Goal: Task Accomplishment & Management: Complete application form

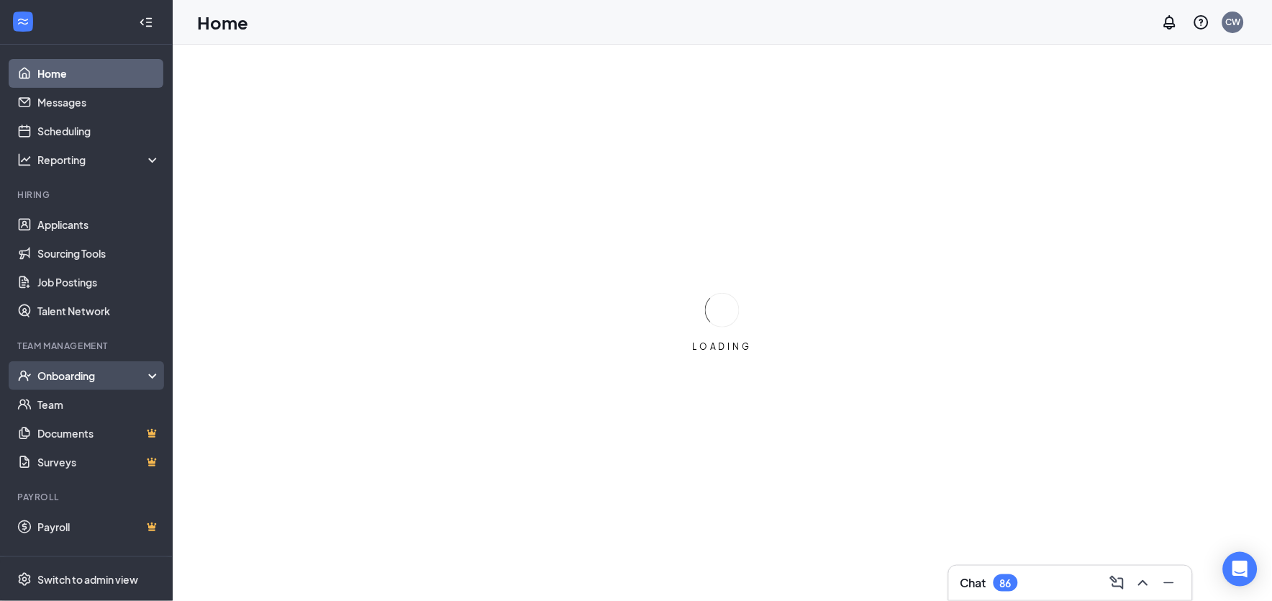
click at [60, 376] on div "Onboarding" at bounding box center [92, 375] width 111 height 14
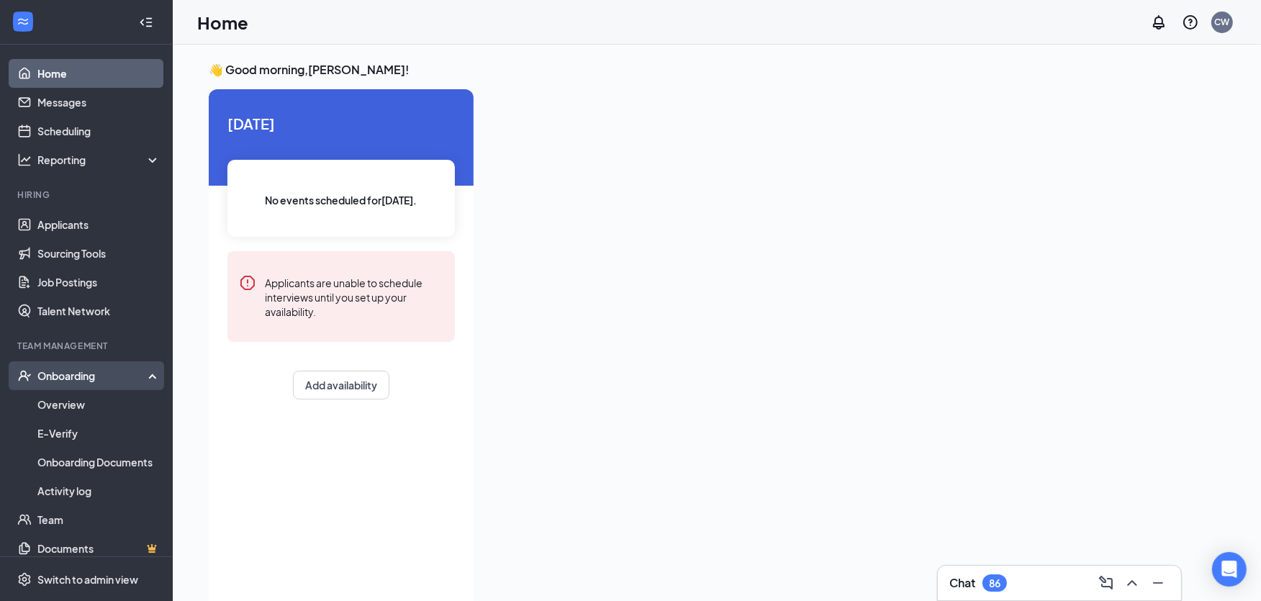
click at [82, 376] on div "Onboarding" at bounding box center [92, 375] width 111 height 14
click at [83, 379] on div "Onboarding" at bounding box center [92, 375] width 111 height 14
click at [45, 403] on link "Overview" at bounding box center [98, 404] width 123 height 29
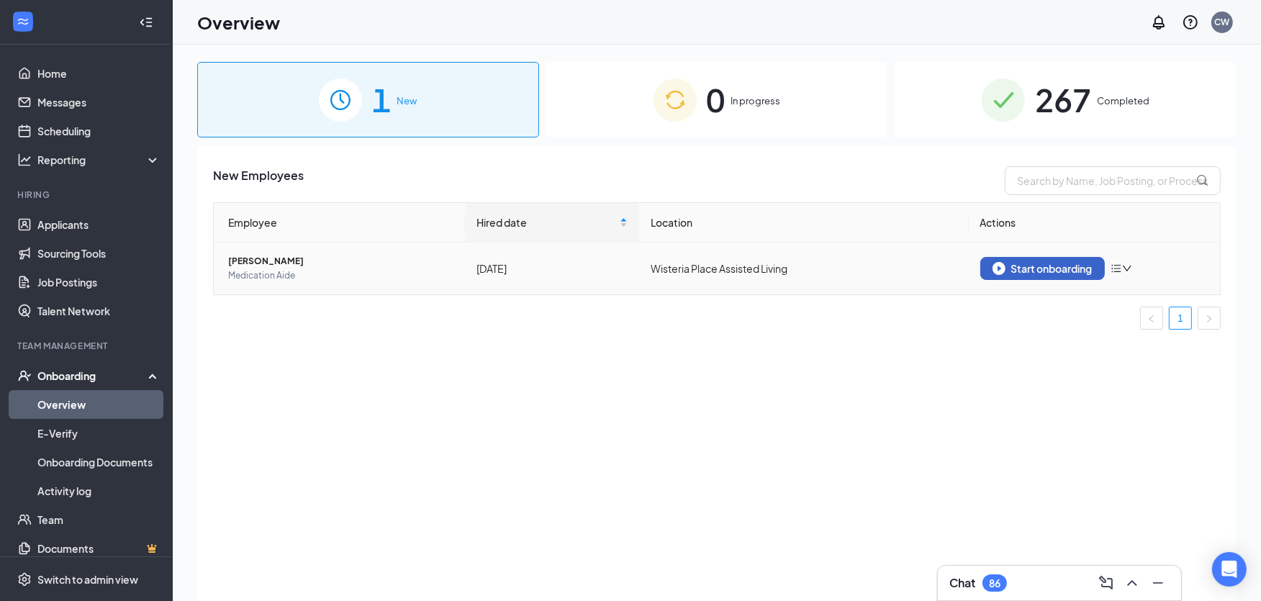
click at [1055, 264] on div "Start onboarding" at bounding box center [1042, 268] width 100 height 13
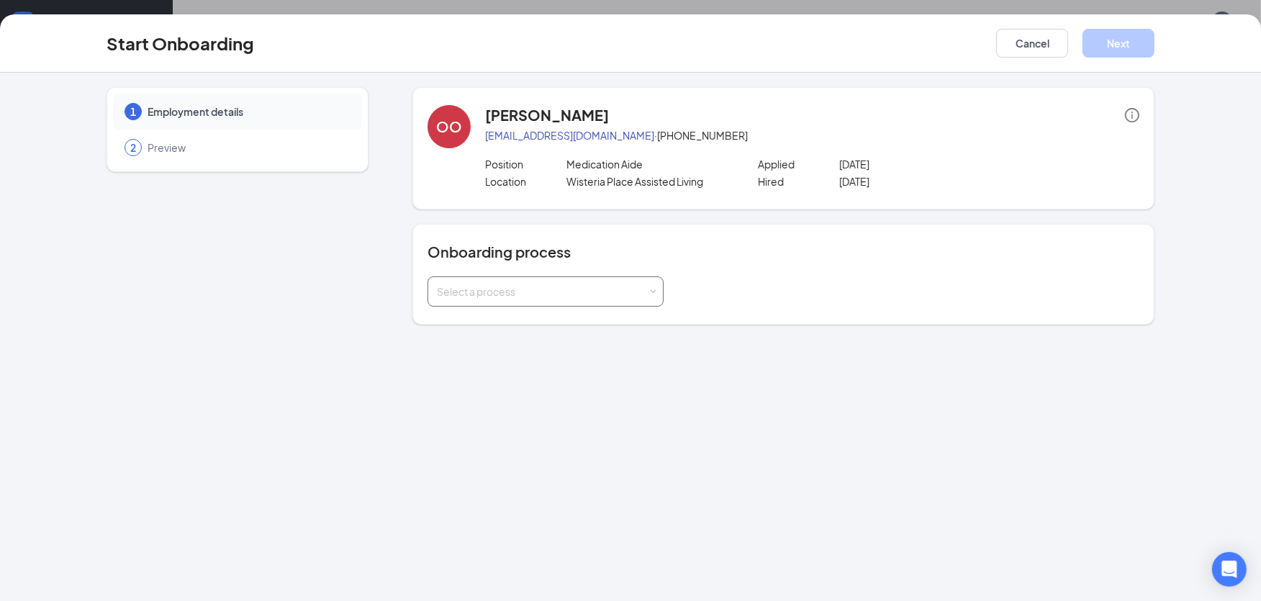
click at [614, 285] on div "Select a process" at bounding box center [542, 291] width 211 height 14
click at [628, 289] on div "Select a process" at bounding box center [542, 291] width 211 height 14
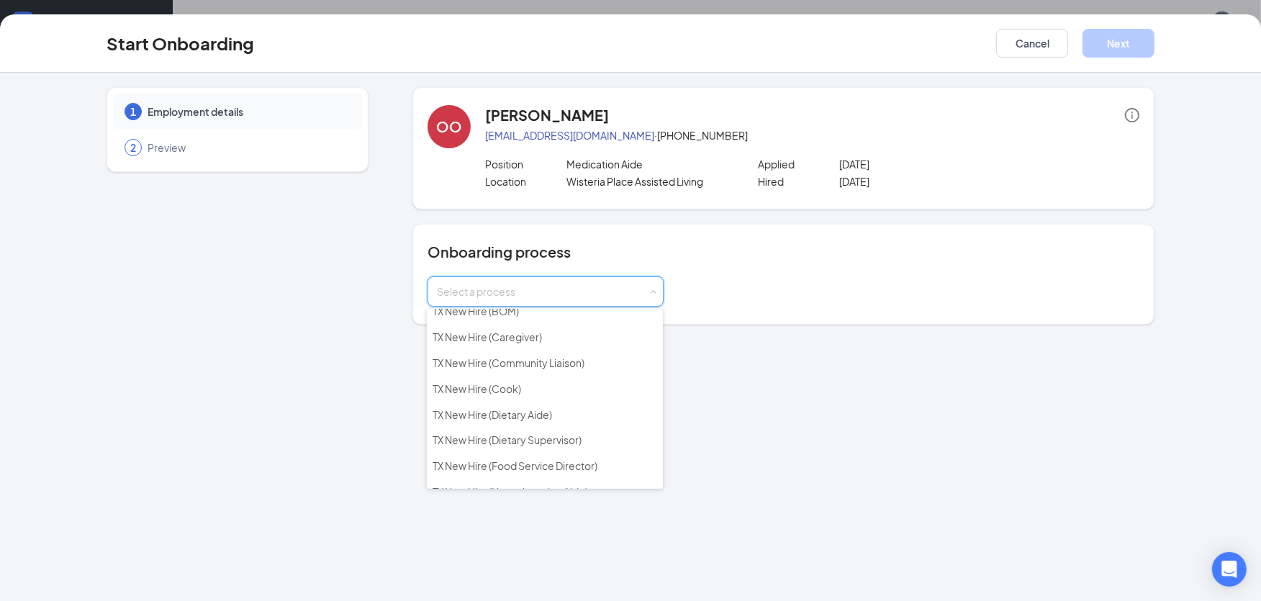
scroll to position [399, 0]
click at [544, 483] on span "[GEOGRAPHIC_DATA] New Hire (Medication Aide)" at bounding box center [548, 489] width 232 height 13
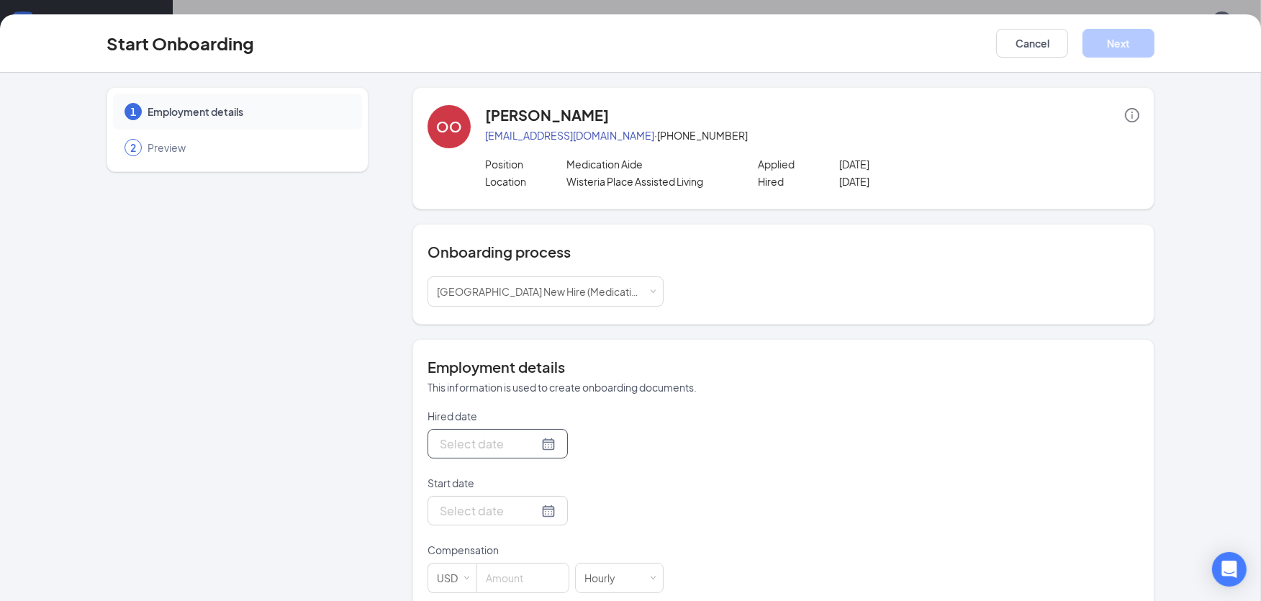
click at [533, 443] on div at bounding box center [498, 444] width 116 height 18
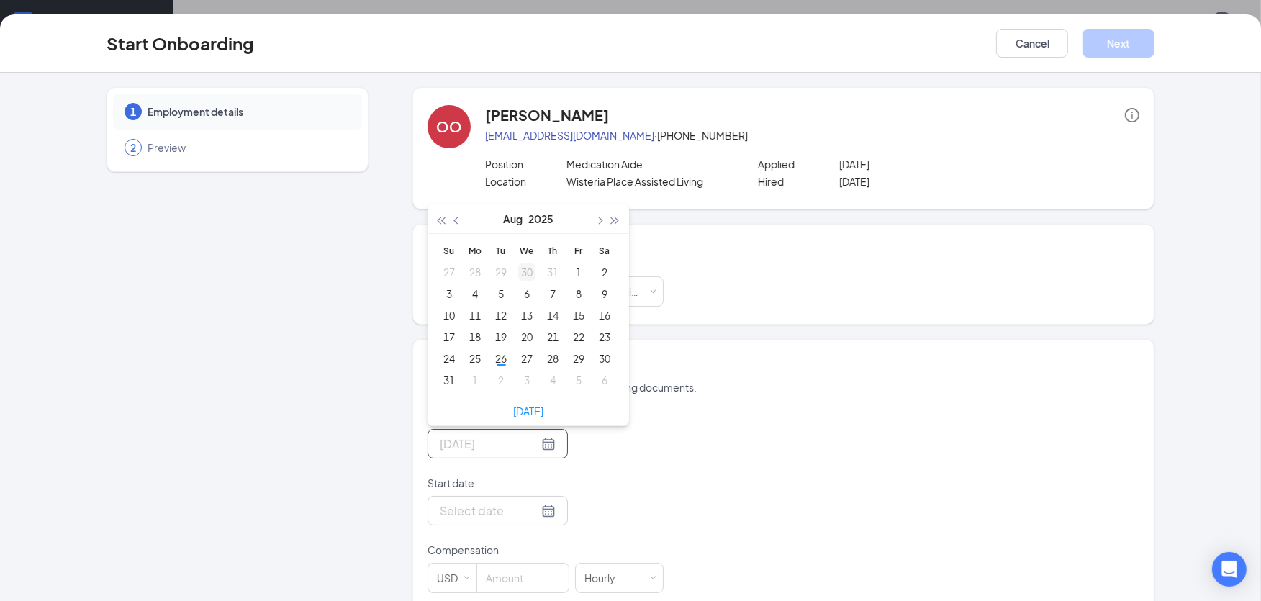
type input "[DATE]"
click at [595, 218] on button "button" at bounding box center [599, 218] width 16 height 29
type input "[DATE]"
click at [494, 296] on div "9" at bounding box center [500, 293] width 17 height 17
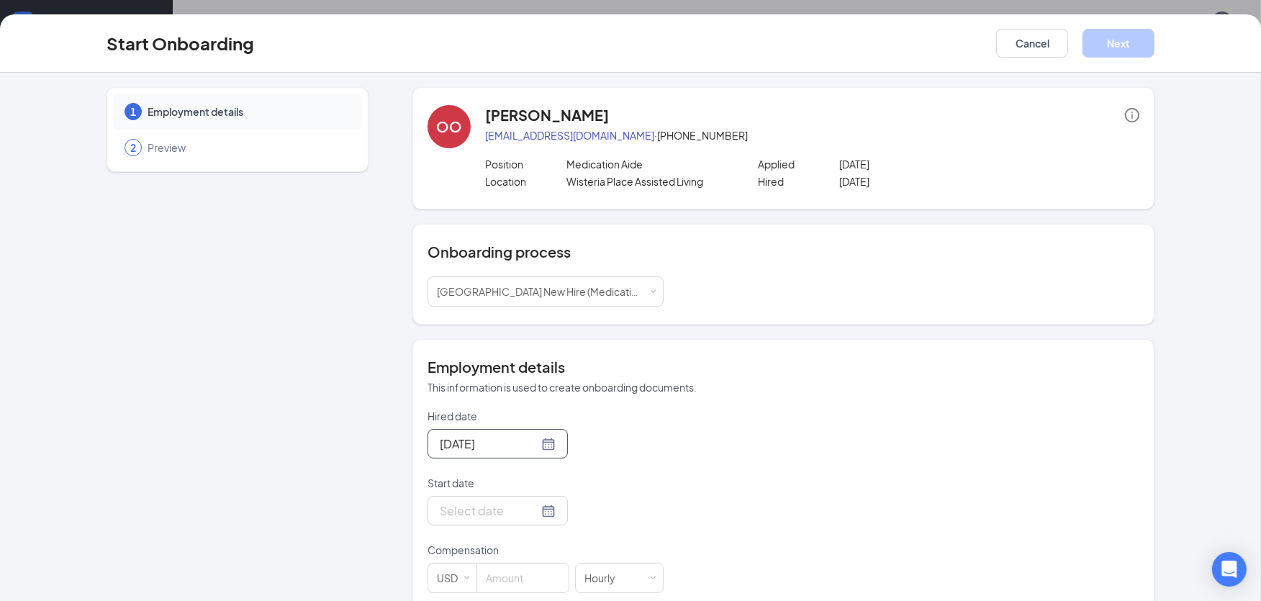
scroll to position [80, 0]
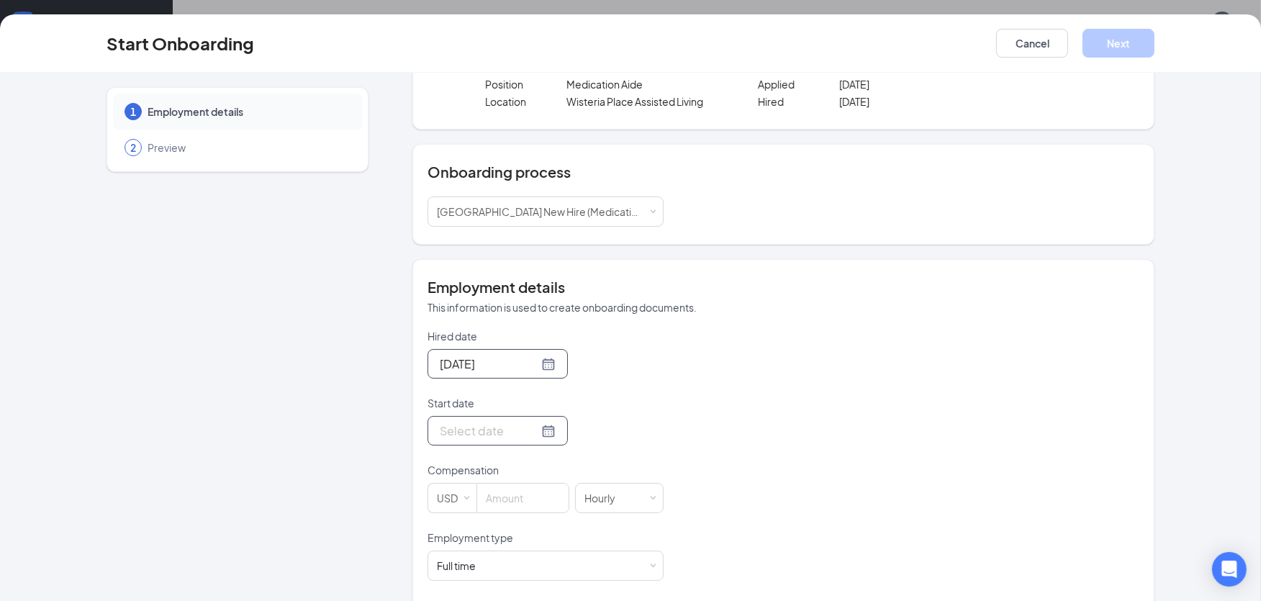
click at [531, 432] on div at bounding box center [498, 431] width 116 height 18
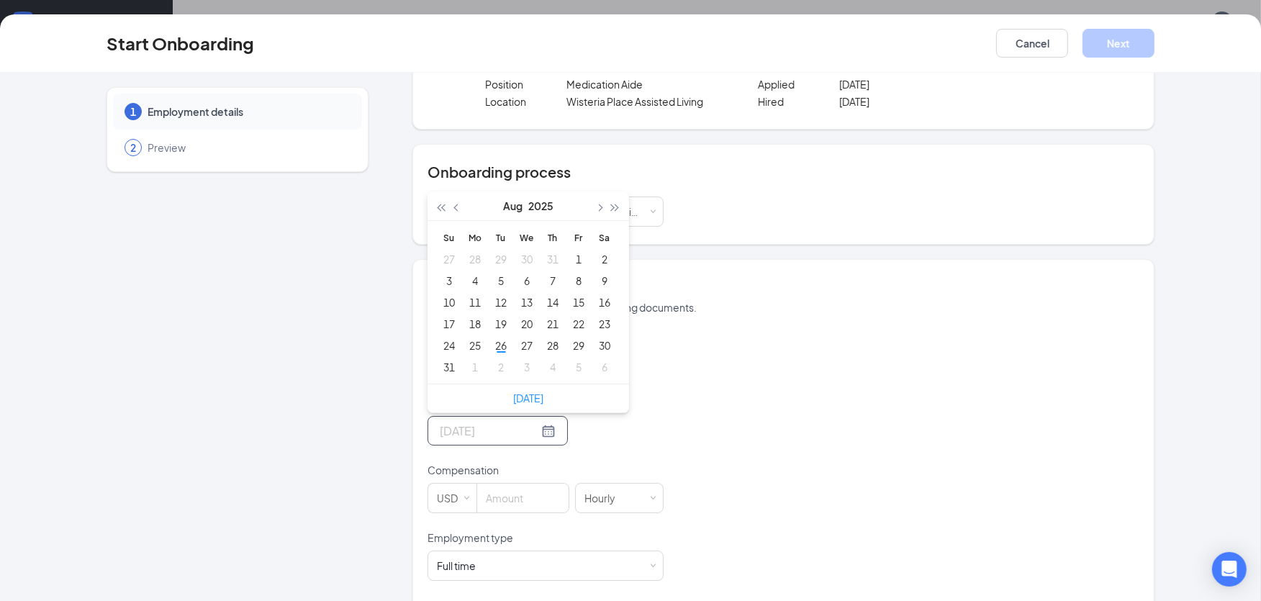
type input "[DATE]"
click at [595, 209] on span "button" at bounding box center [598, 207] width 7 height 7
type input "[DATE]"
click at [497, 281] on div "9" at bounding box center [500, 280] width 17 height 17
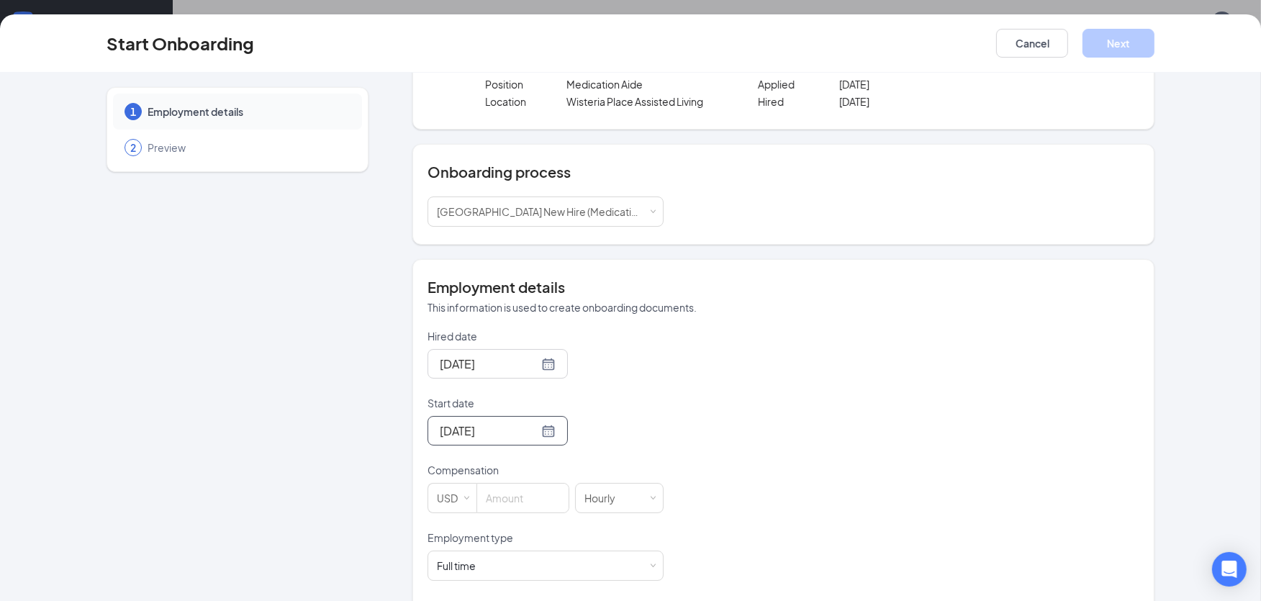
click at [620, 433] on div "[DATE]" at bounding box center [545, 431] width 236 height 30
click at [520, 494] on input at bounding box center [522, 498] width 91 height 29
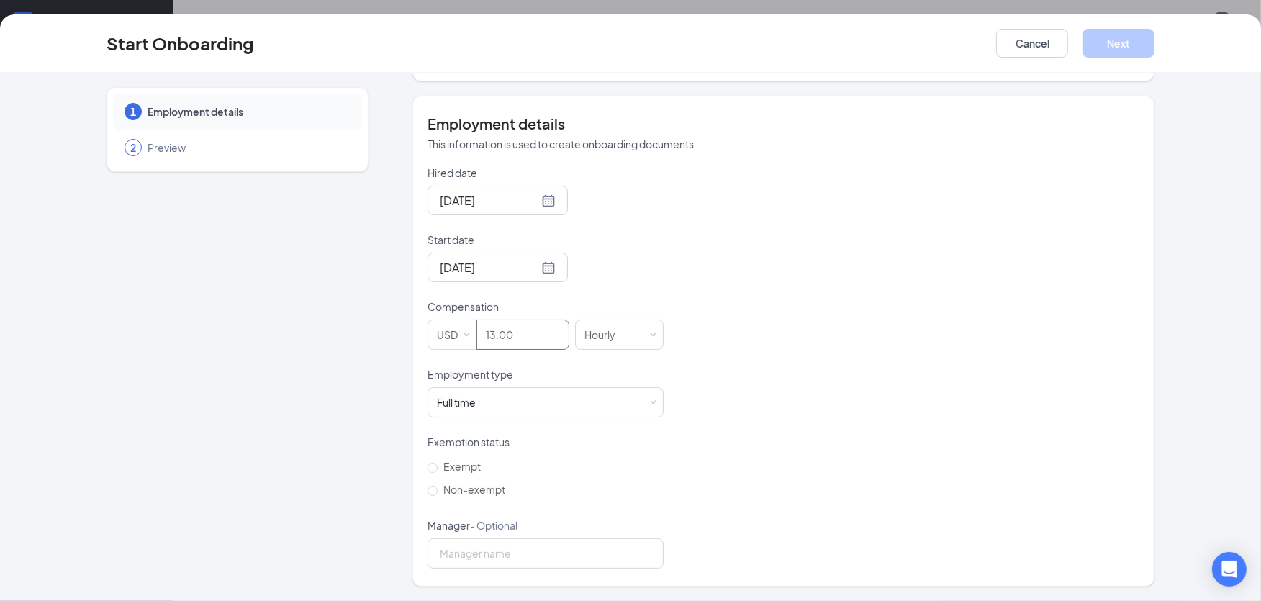
scroll to position [65, 0]
type input "13"
click at [429, 494] on input "Non-exempt" at bounding box center [432, 491] width 10 height 10
radio input "true"
click at [459, 552] on input "Manager - Optional" at bounding box center [545, 553] width 236 height 30
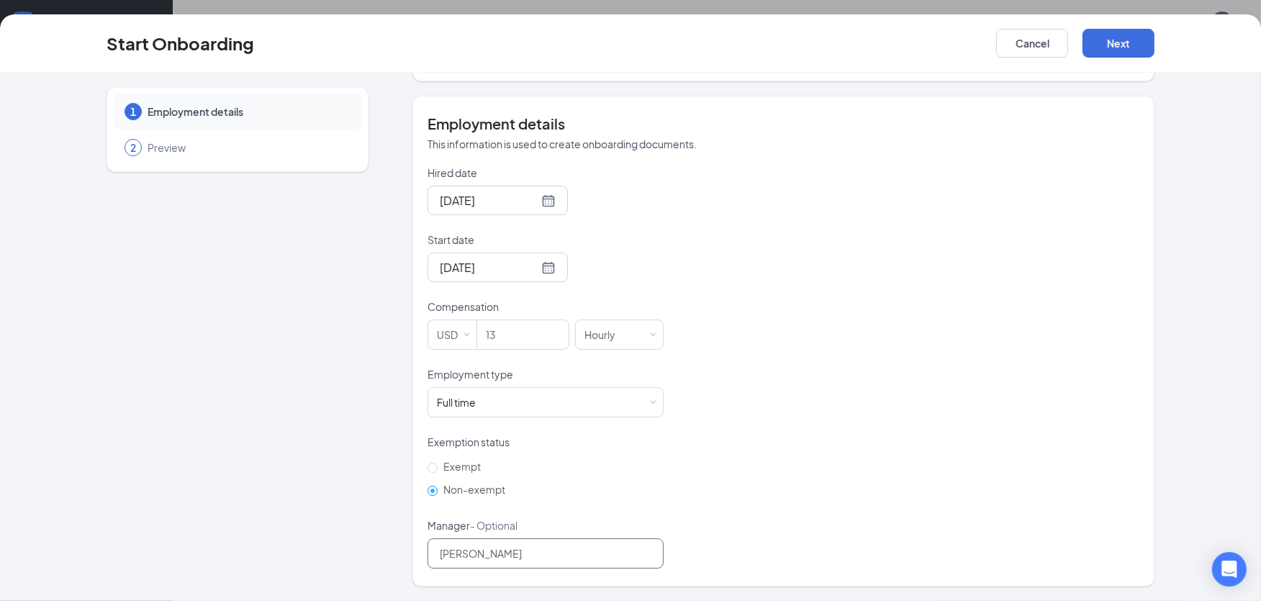
type input "[PERSON_NAME]"
click at [783, 358] on div "Hired date [DATE] [DATE] Su Mo Tu We Th Fr Sa 31 1 2 3 4 5 6 7 8 9 10 11 12 13 …" at bounding box center [783, 367] width 712 height 403
click at [1133, 51] on button "Next" at bounding box center [1118, 43] width 72 height 29
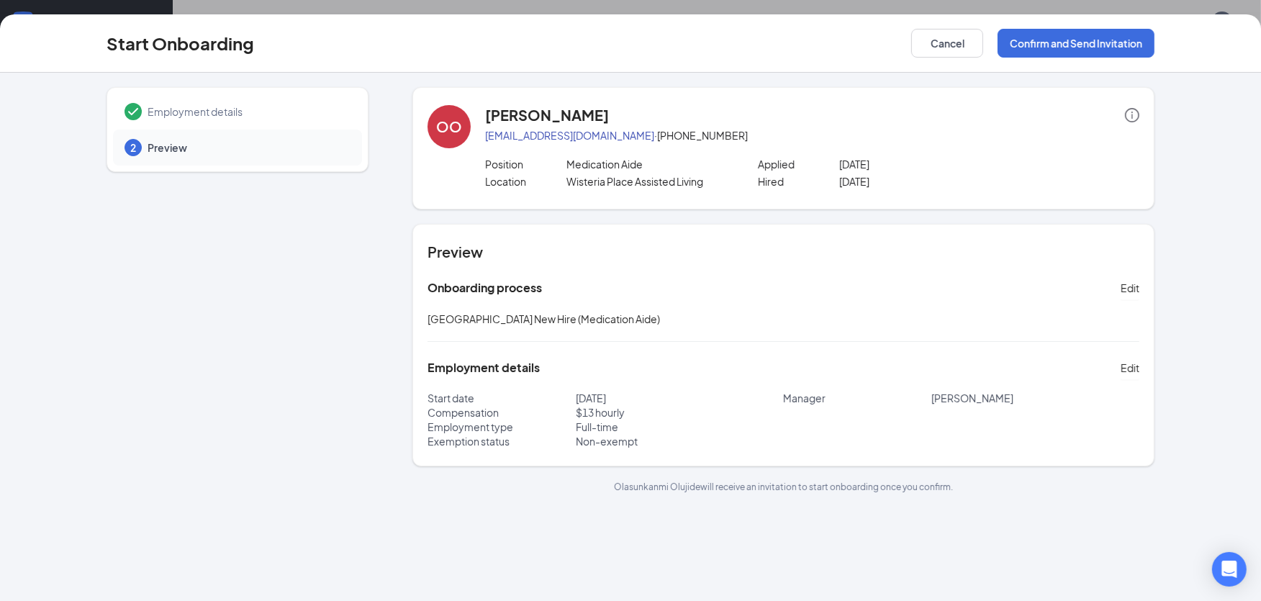
scroll to position [0, 0]
click at [1022, 47] on button "Confirm and Send Invitation" at bounding box center [1075, 43] width 157 height 29
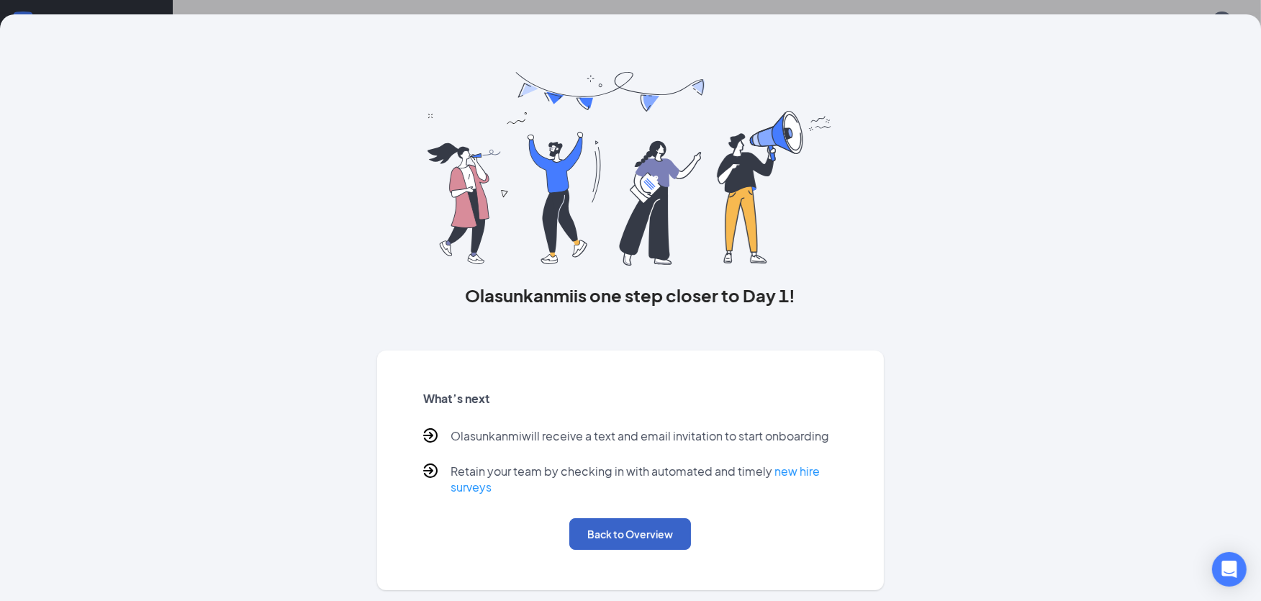
click at [642, 531] on button "Back to Overview" at bounding box center [630, 534] width 122 height 32
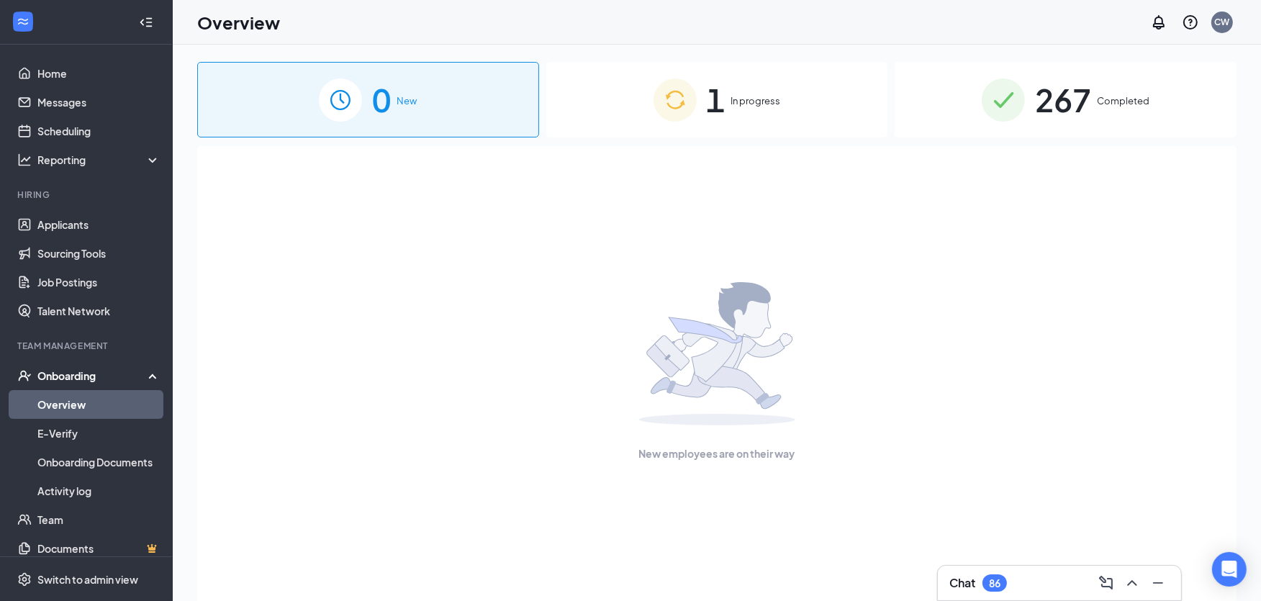
click at [741, 78] on div "1 In progress" at bounding box center [717, 100] width 342 height 76
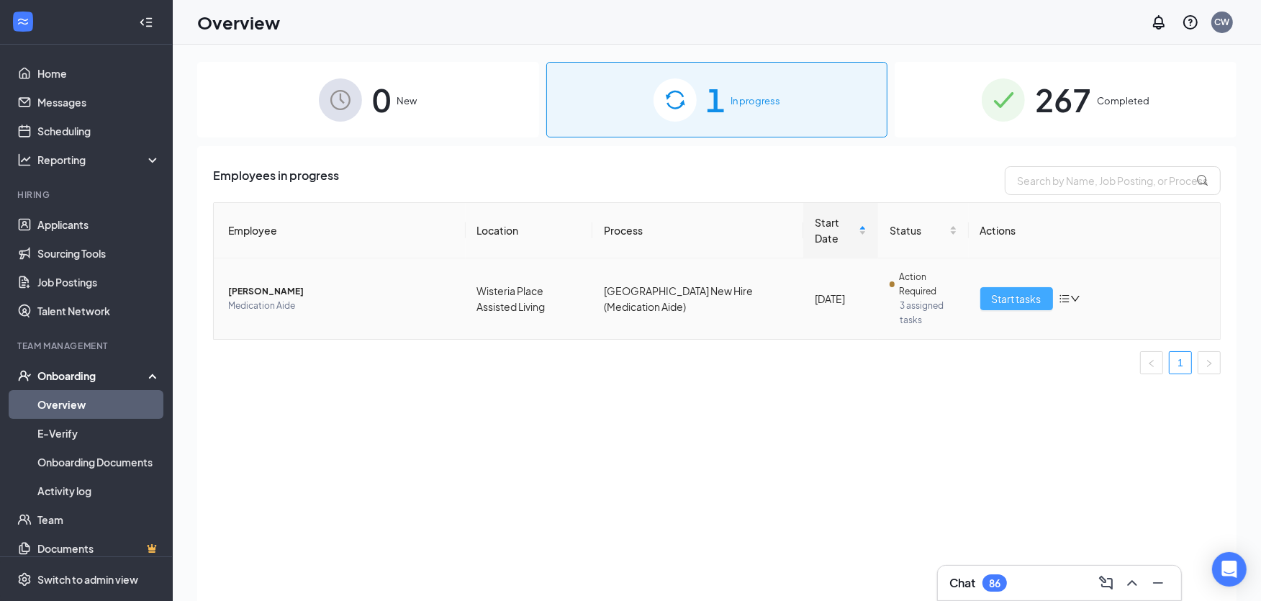
click at [1009, 298] on span "Start tasks" at bounding box center [1017, 299] width 50 height 16
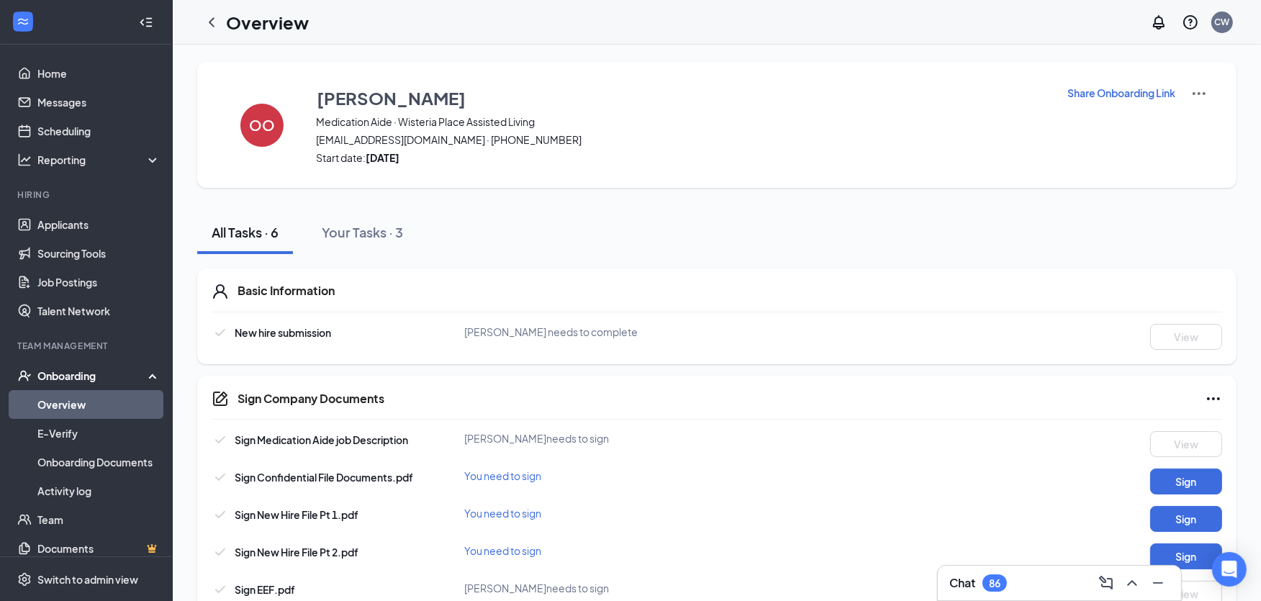
scroll to position [37, 0]
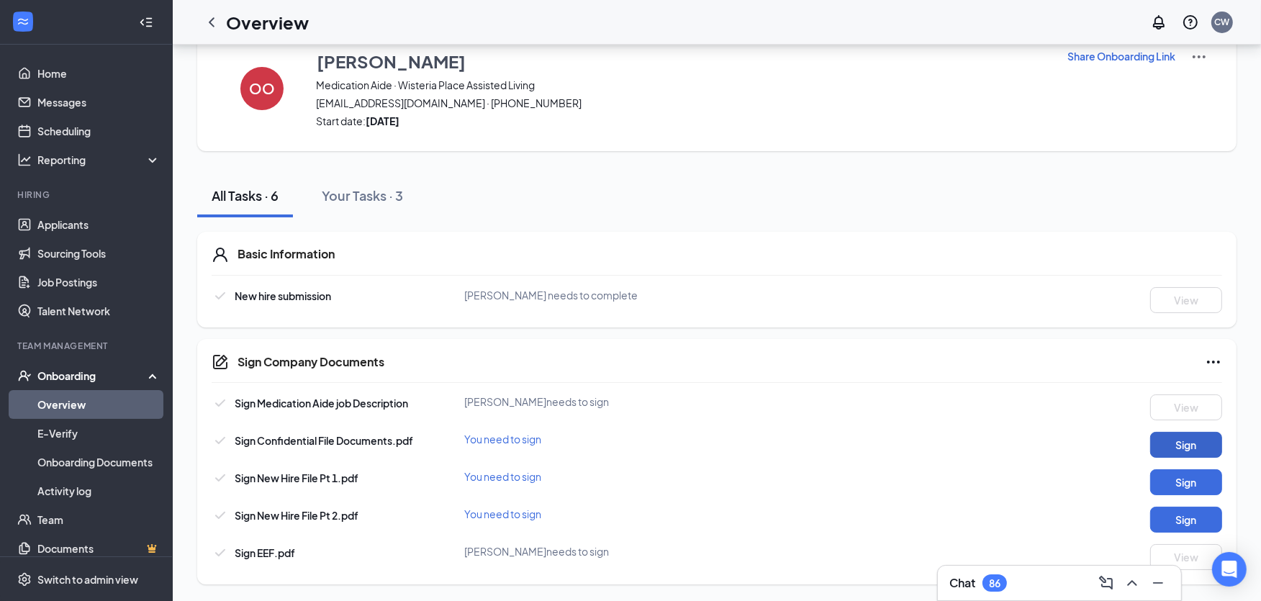
click at [1190, 439] on button "Sign" at bounding box center [1186, 445] width 72 height 26
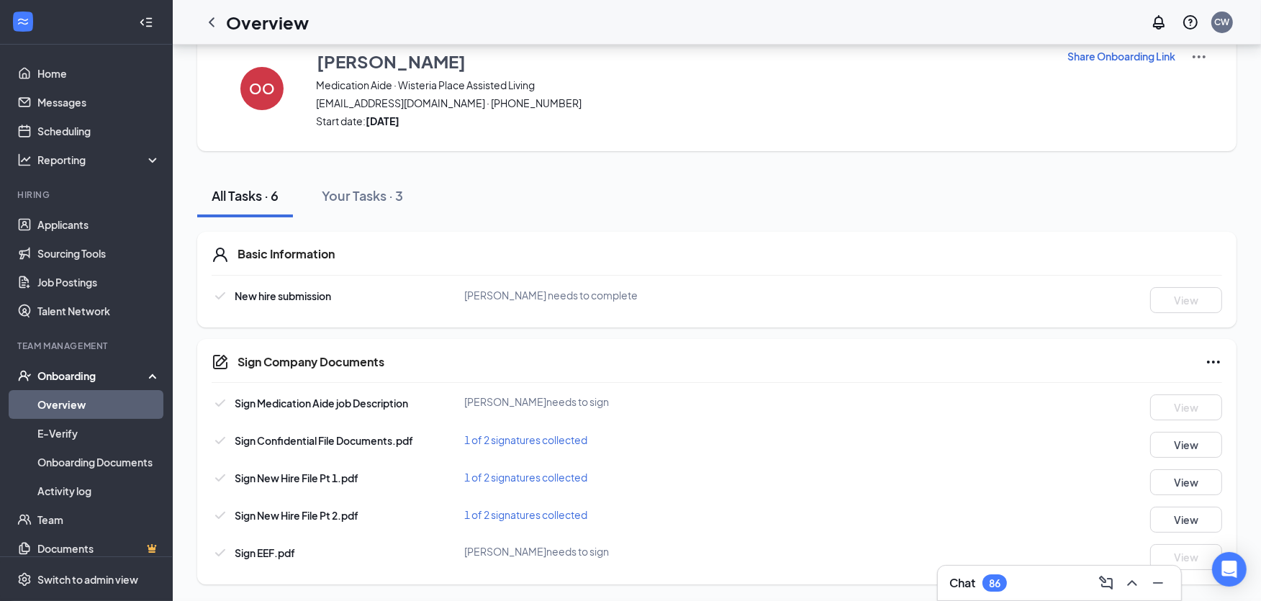
click at [797, 249] on div "Sign Company Documents Close Sign Medication Aide job Description [PERSON_NAME]…" at bounding box center [630, 300] width 1261 height 601
click at [218, 22] on icon "ChevronLeft" at bounding box center [211, 22] width 17 height 17
